Goal: Ask a question

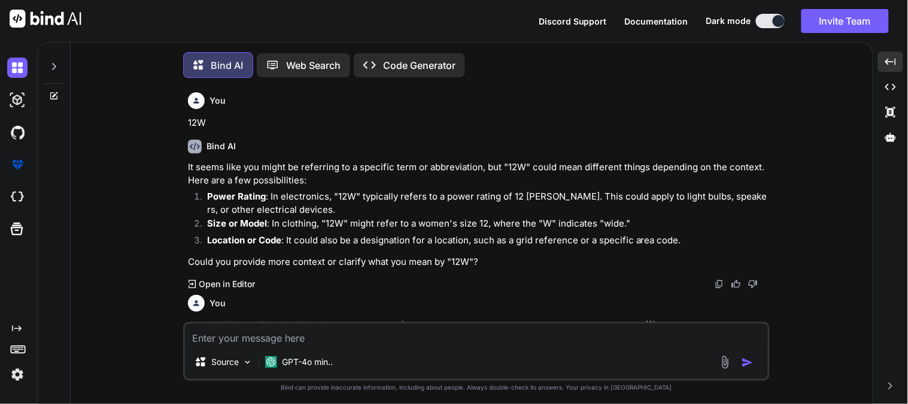
scroll to position [189, 0]
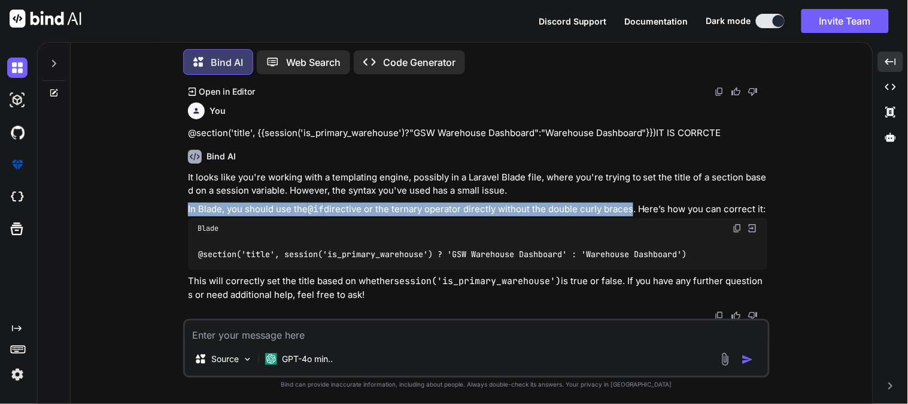
click at [368, 345] on div "Source GPT-4o min.." at bounding box center [476, 348] width 587 height 59
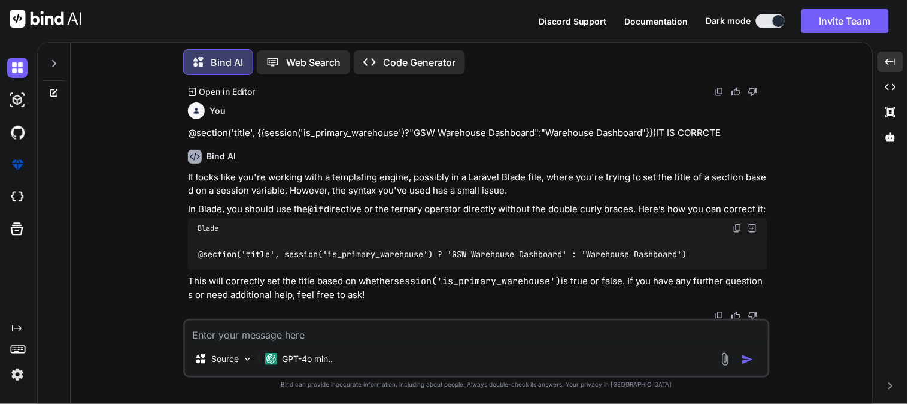
click at [438, 344] on div "Source GPT-4o min.." at bounding box center [476, 348] width 587 height 59
click at [438, 329] on textarea at bounding box center [476, 331] width 583 height 22
paste textarea "{ "name":"prakash", "email":"[EMAIL_ADDRESS][DOMAIN_NAME]", "password":"[SECURI…"
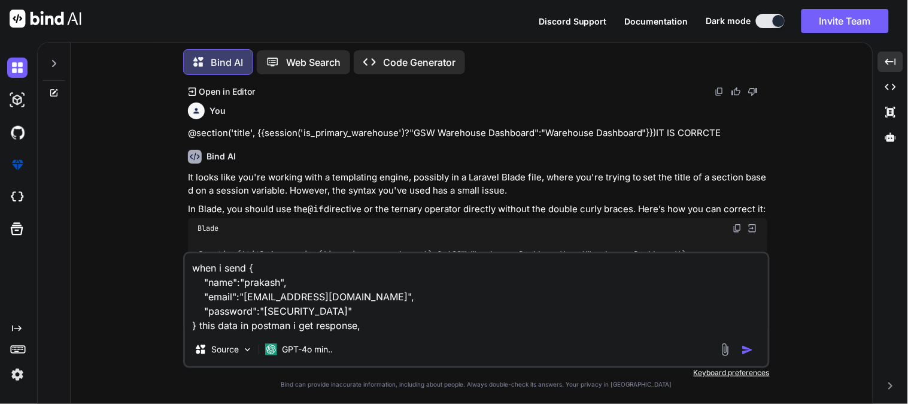
paste textarea "static store =async(req, res) => { try { console.log("form data object",req.bod…"
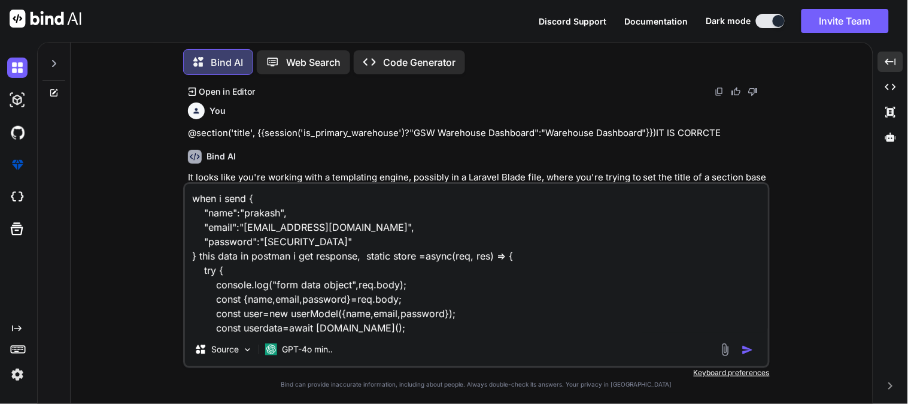
scroll to position [159, 0]
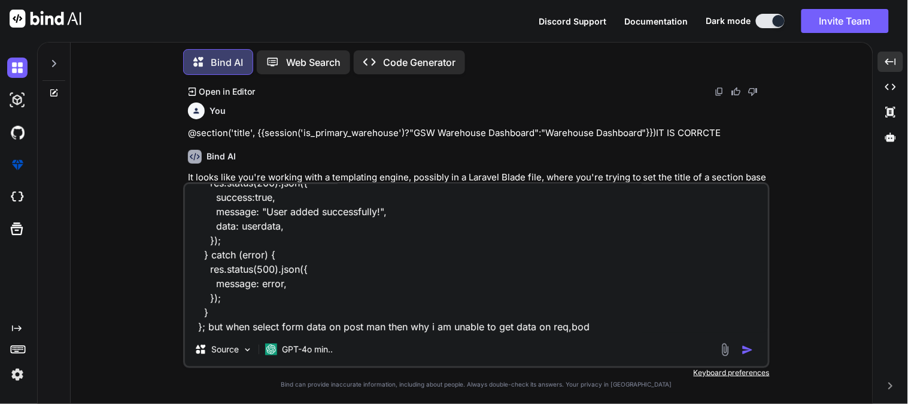
type textarea "when i send { "name":"prakash", "email":"[EMAIL_ADDRESS][DOMAIN_NAME]", "passwo…"
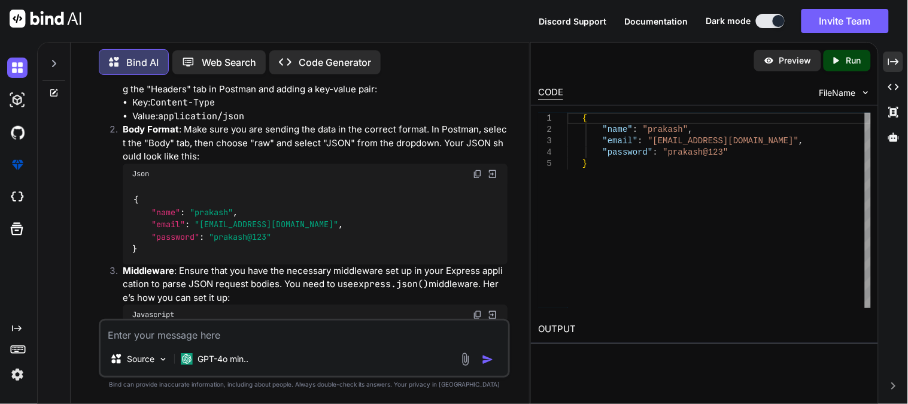
scroll to position [673, 0]
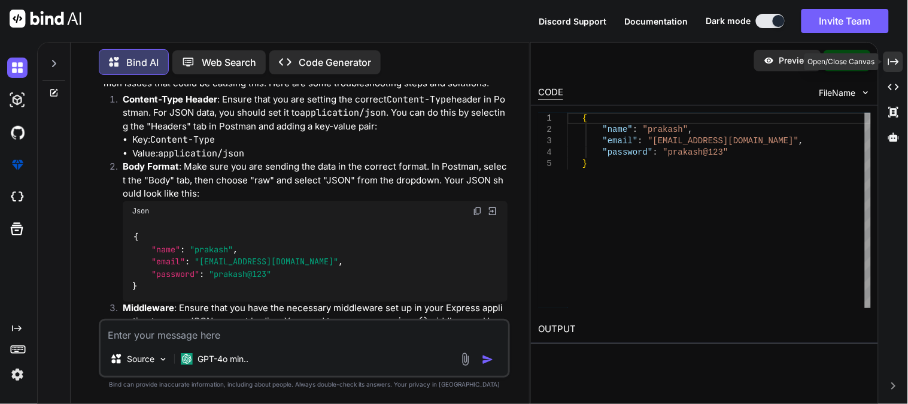
click at [902, 63] on div "Created with Pixso." at bounding box center [894, 61] width 20 height 20
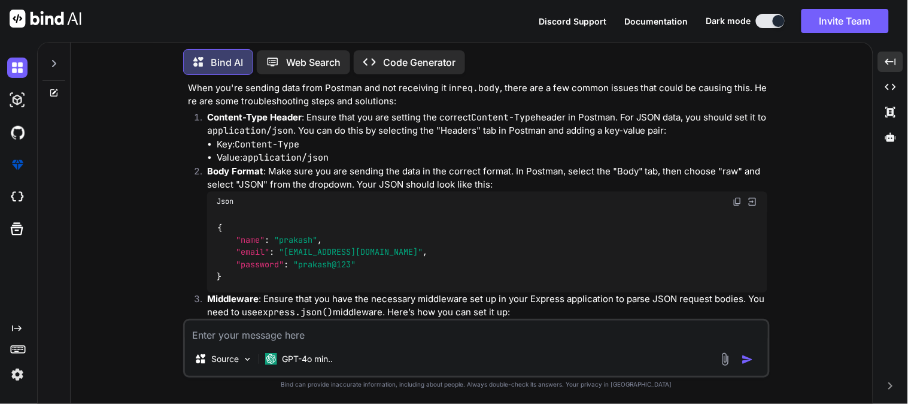
scroll to position [506, 0]
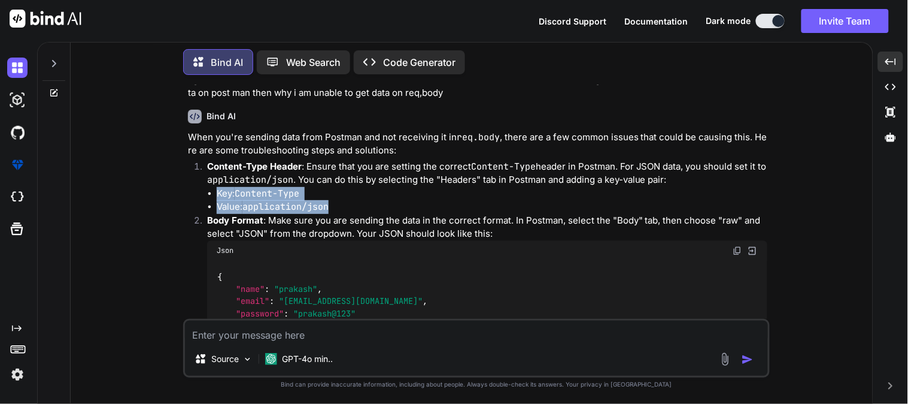
drag, startPoint x: 344, startPoint y: 199, endPoint x: 189, endPoint y: 189, distance: 155.4
click at [189, 189] on ol "Content-Type Header : Ensure that you are setting the correct Content-Type head…" at bounding box center [478, 362] width 580 height 405
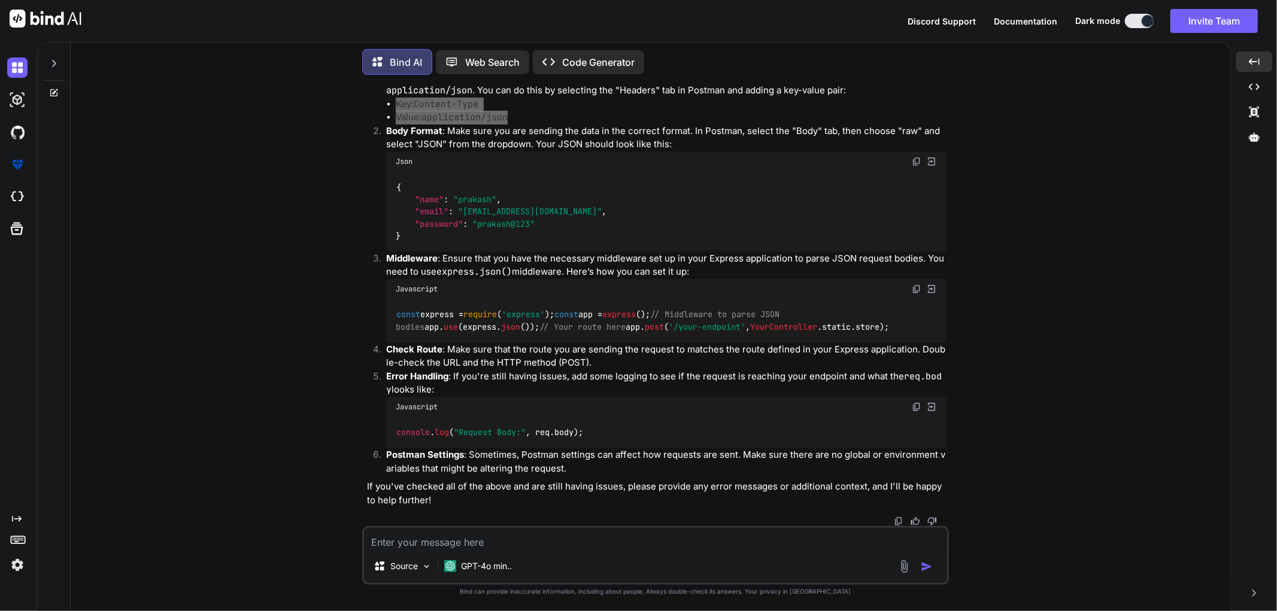
scroll to position [666, 0]
